Goal: Information Seeking & Learning: Learn about a topic

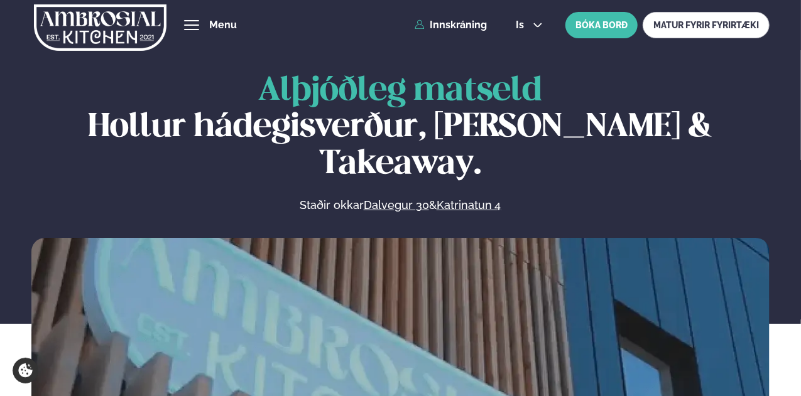
click at [199, 23] on button "hamburger" at bounding box center [191, 25] width 15 height 15
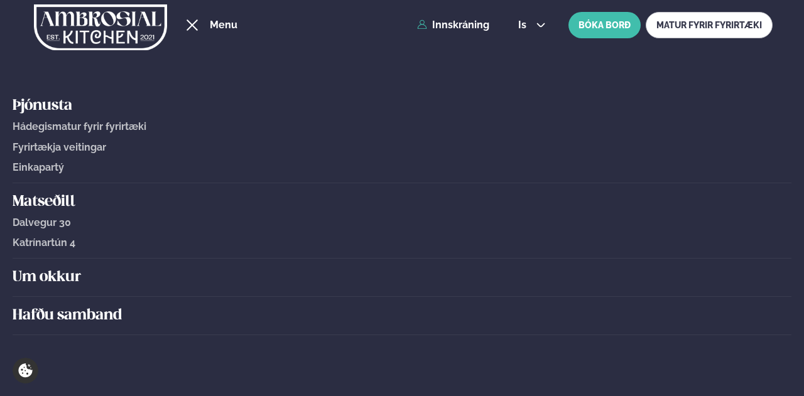
click at [55, 243] on span "Katrínartún 4" at bounding box center [44, 243] width 63 height 12
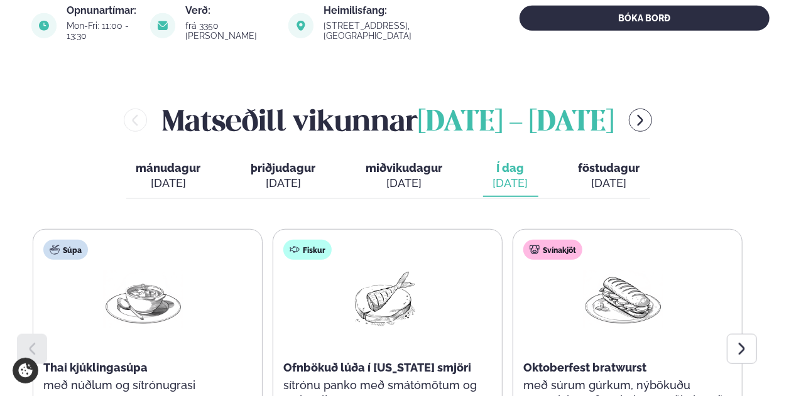
scroll to position [565, 0]
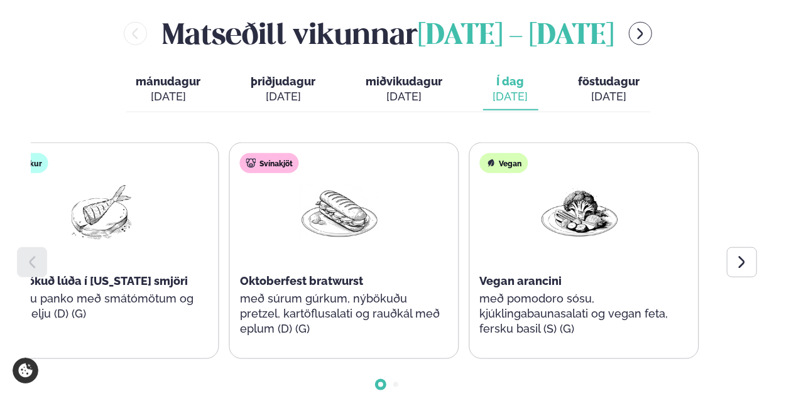
click at [261, 236] on div "Svínakjöt Oktoberfest bratwurst með súrum gúrkum, nýbökuðu pretzel, kartöflusal…" at bounding box center [340, 251] width 220 height 216
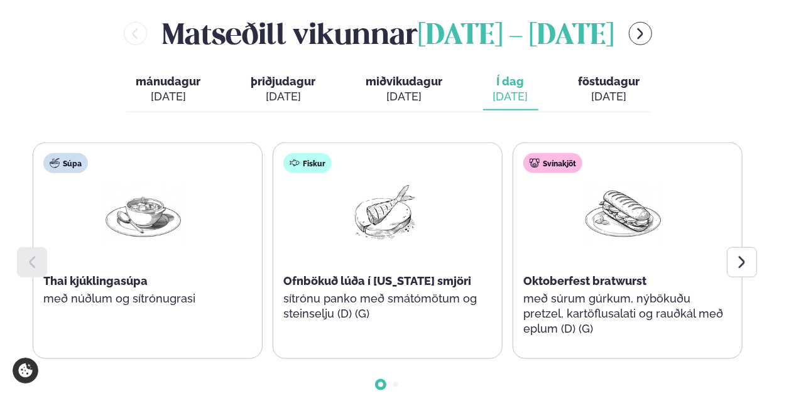
click at [605, 89] on div "[DATE]" at bounding box center [609, 96] width 62 height 15
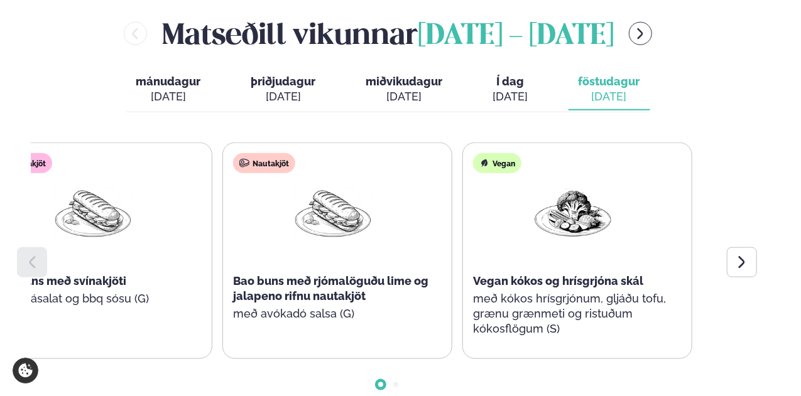
click at [270, 234] on div "Nautakjöt Bao buns með rjómalöguðu lime og jalapeno rifnu nautakjöt með avókadó…" at bounding box center [333, 243] width 220 height 201
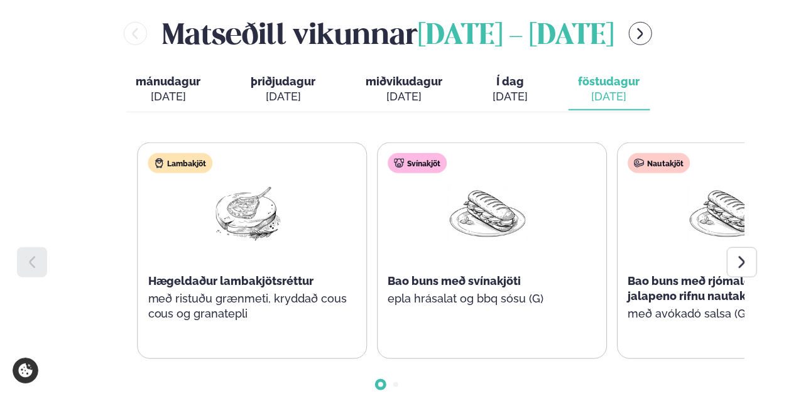
click at [653, 227] on div "Lambakjöt Hægeldaður lambakjötsréttur með ristuðu grænmeti, kryddað cous cous o…" at bounding box center [493, 251] width 710 height 217
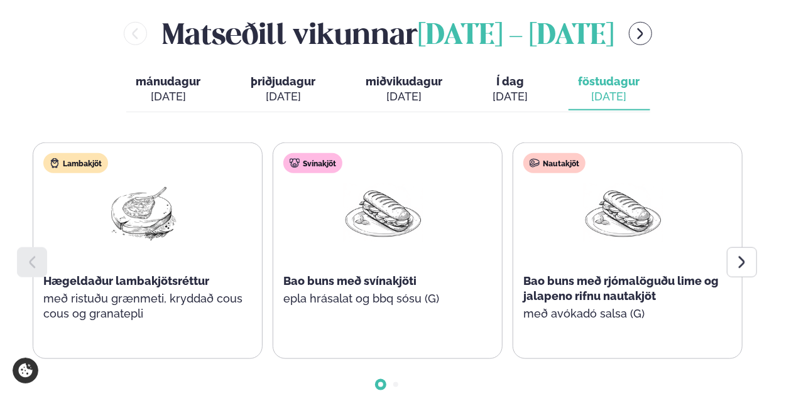
click at [513, 237] on div "Nautakjöt Bao buns með rjómalöguðu lime og jalapeno rifnu nautakjöt með avókadó…" at bounding box center [623, 243] width 220 height 201
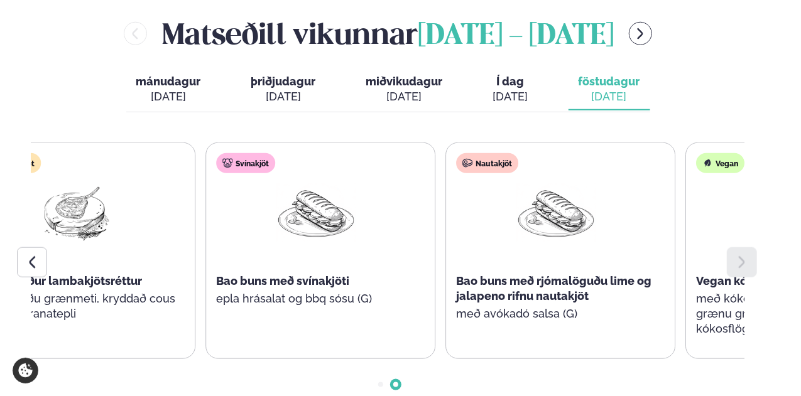
click at [568, 217] on div "Lambakjöt Hægeldaður lambakjötsréttur með ristuðu grænmeti, kryddað cous cous o…" at bounding box center [320, 251] width 710 height 217
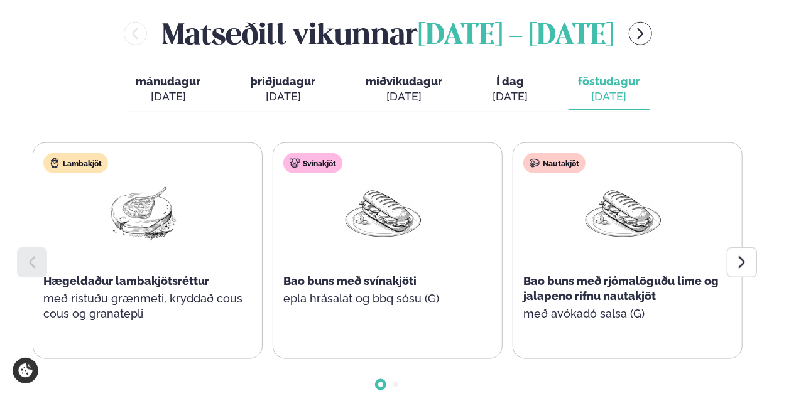
click at [513, 217] on div "Nautakjöt Bao buns með rjómalöguðu lime og jalapeno rifnu nautakjöt með avókadó…" at bounding box center [623, 243] width 220 height 201
